Goal: Task Accomplishment & Management: Use online tool/utility

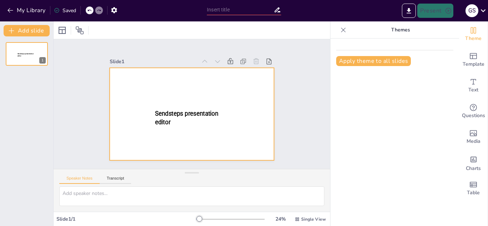
type input "New Sendsteps"
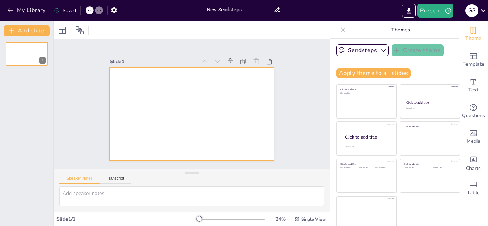
click at [121, 79] on div at bounding box center [192, 114] width 164 height 93
click at [173, 92] on div at bounding box center [192, 114] width 164 height 93
click at [110, 176] on button "Transcript" at bounding box center [116, 180] width 32 height 8
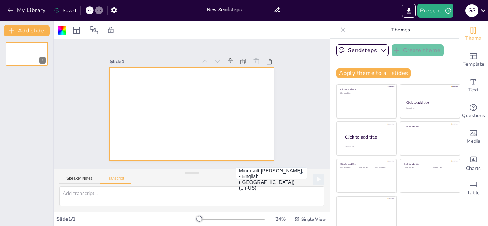
click at [117, 74] on div at bounding box center [192, 114] width 164 height 93
click at [474, 12] on div "G S" at bounding box center [472, 10] width 13 height 13
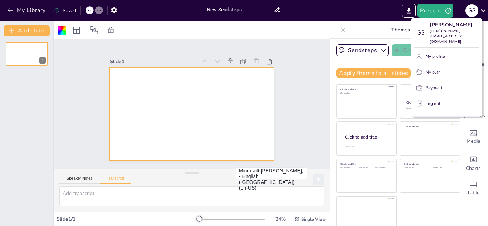
click at [434, 100] on p "Log out" at bounding box center [433, 103] width 15 height 6
